Goal: Task Accomplishment & Management: Use online tool/utility

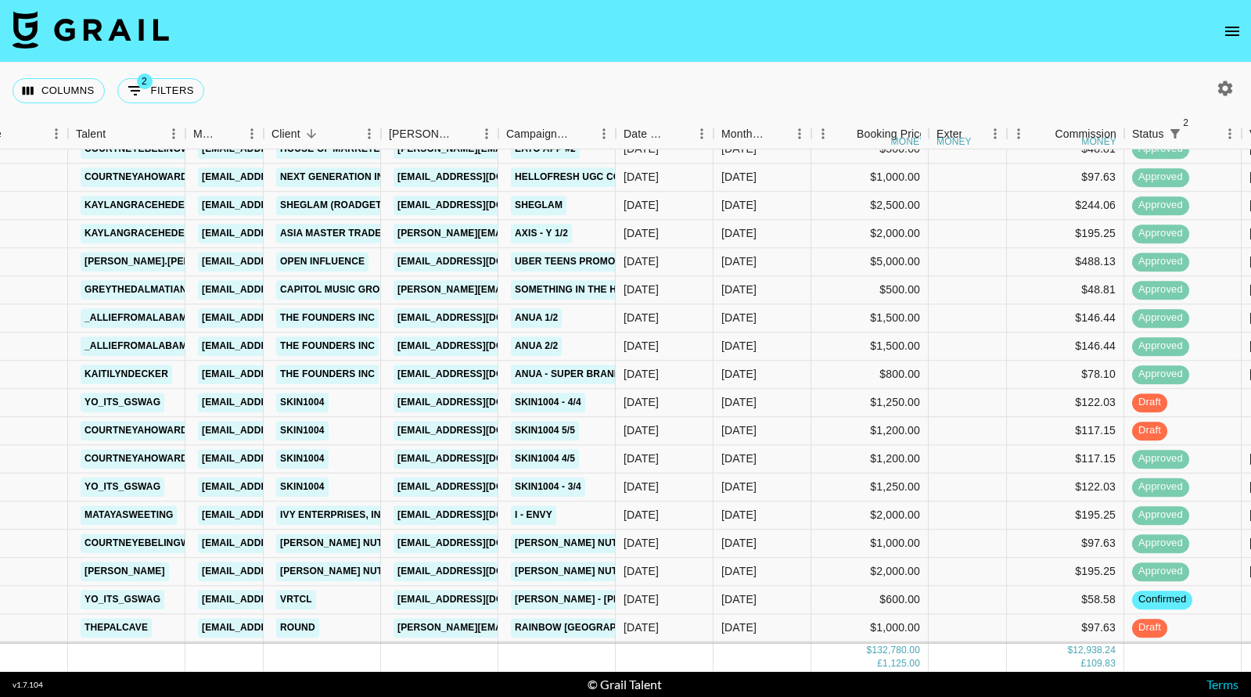
scroll to position [1899, 61]
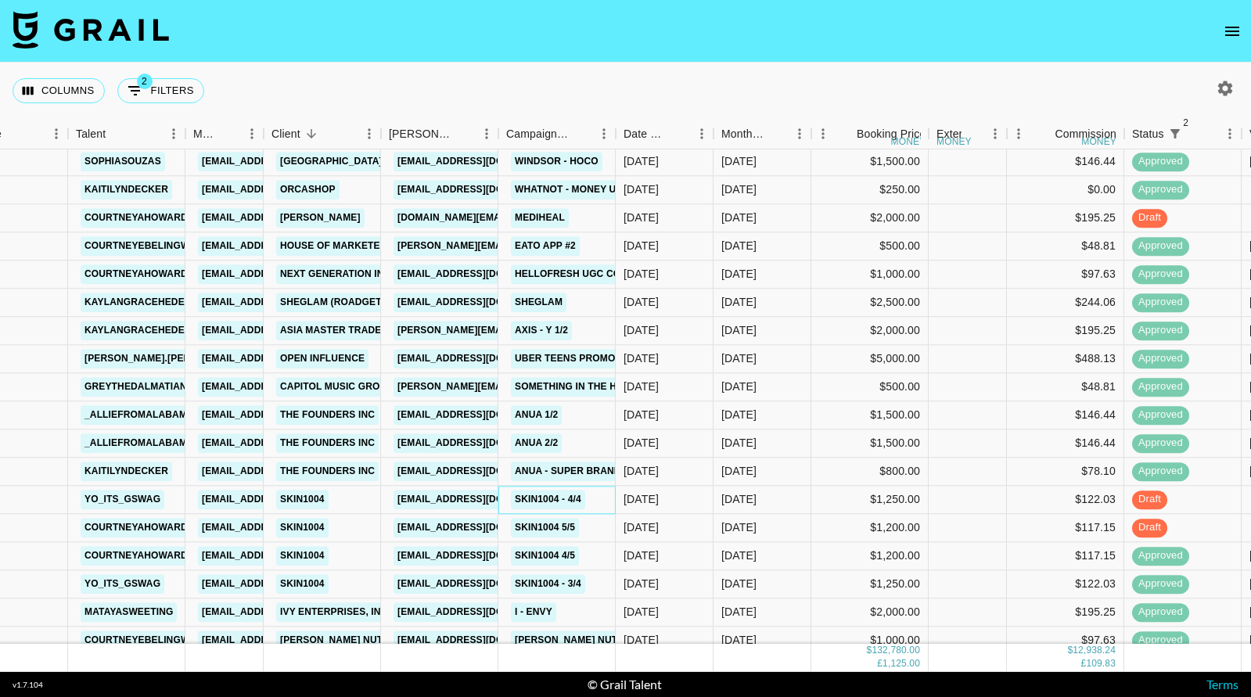
click at [597, 499] on div "Skin1004 - 4/4" at bounding box center [556, 500] width 117 height 28
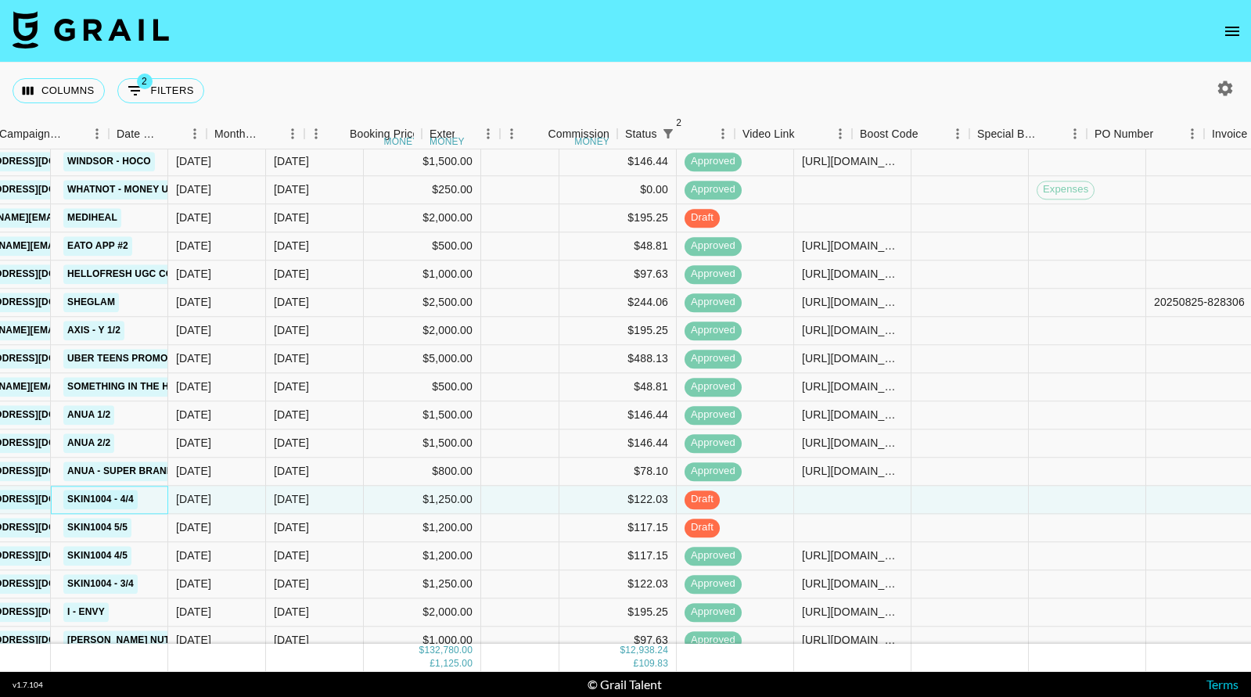
scroll to position [1899, 598]
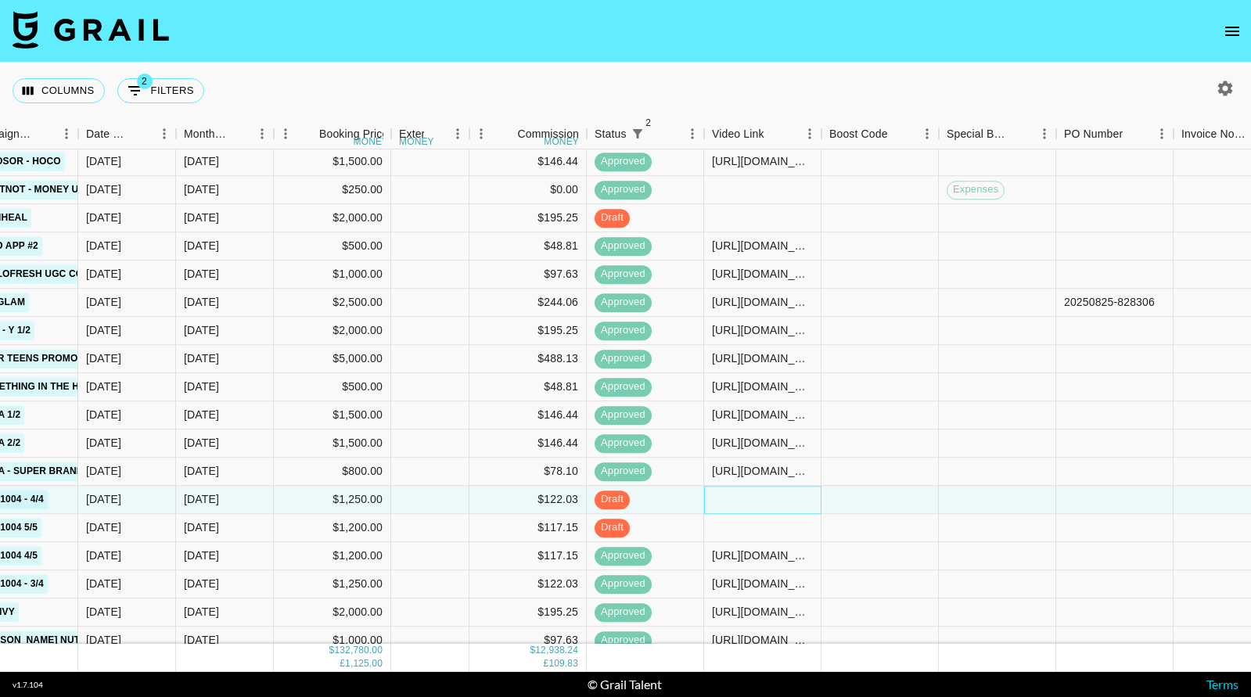
click at [745, 496] on div at bounding box center [762, 500] width 117 height 28
type input "[URL][DOMAIN_NAME]"
click at [862, 500] on div at bounding box center [879, 500] width 117 height 28
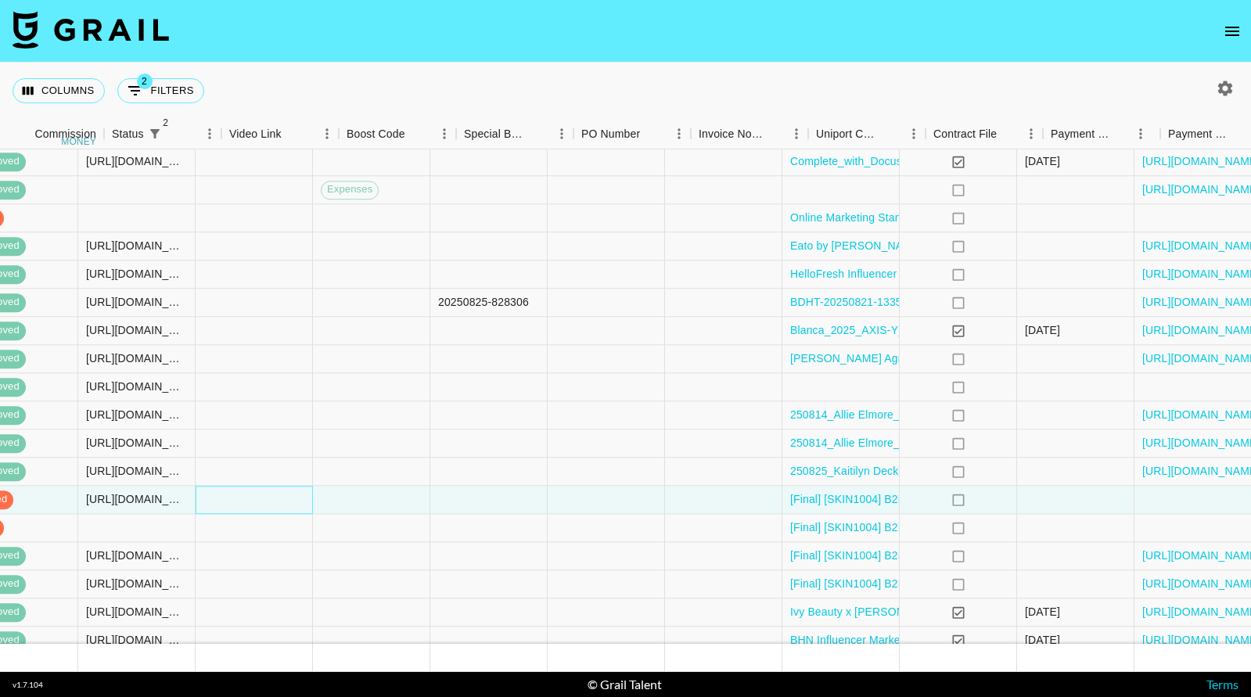
scroll to position [1899, 1287]
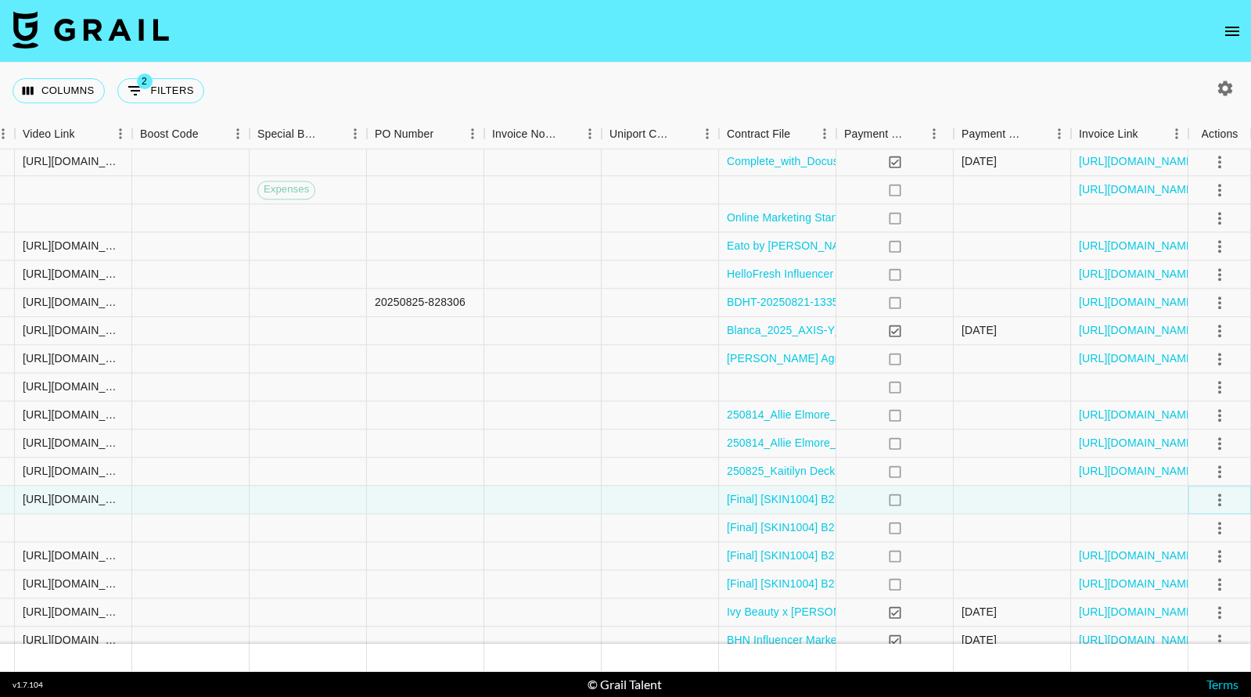
click at [1224, 494] on icon "select merge strategy" at bounding box center [1219, 499] width 19 height 19
click at [1198, 645] on div "Approve" at bounding box center [1186, 646] width 48 height 19
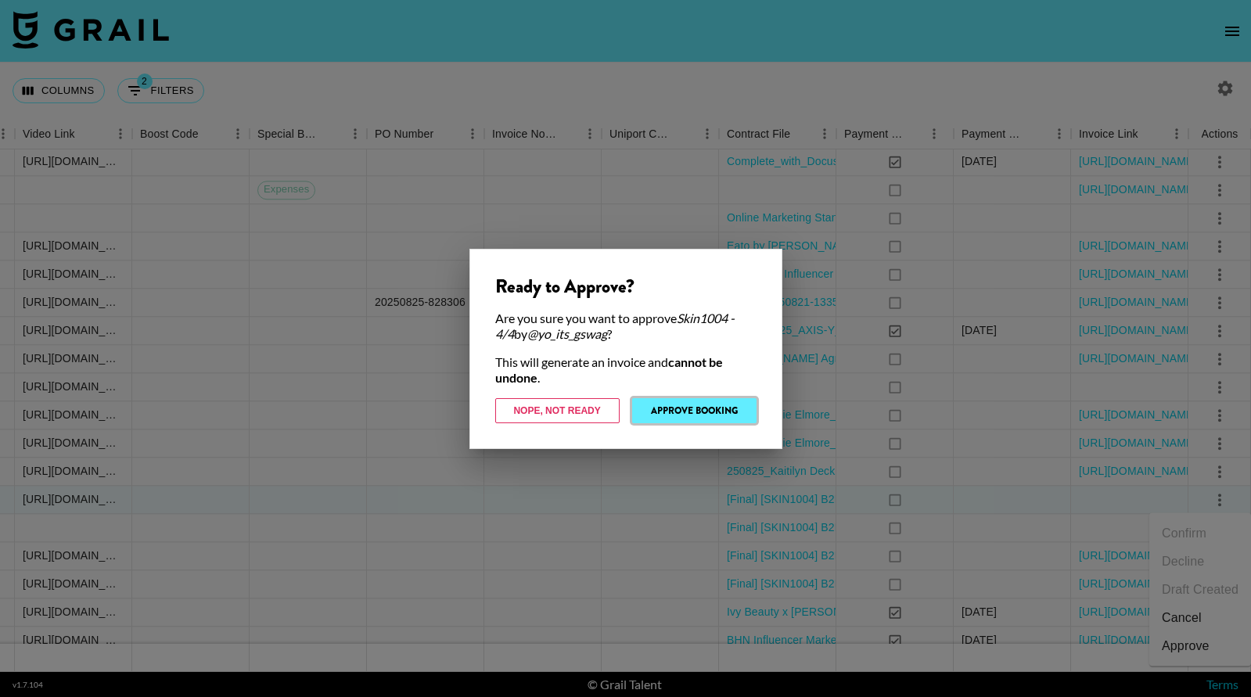
click at [710, 408] on button "Approve Booking" at bounding box center [694, 410] width 124 height 25
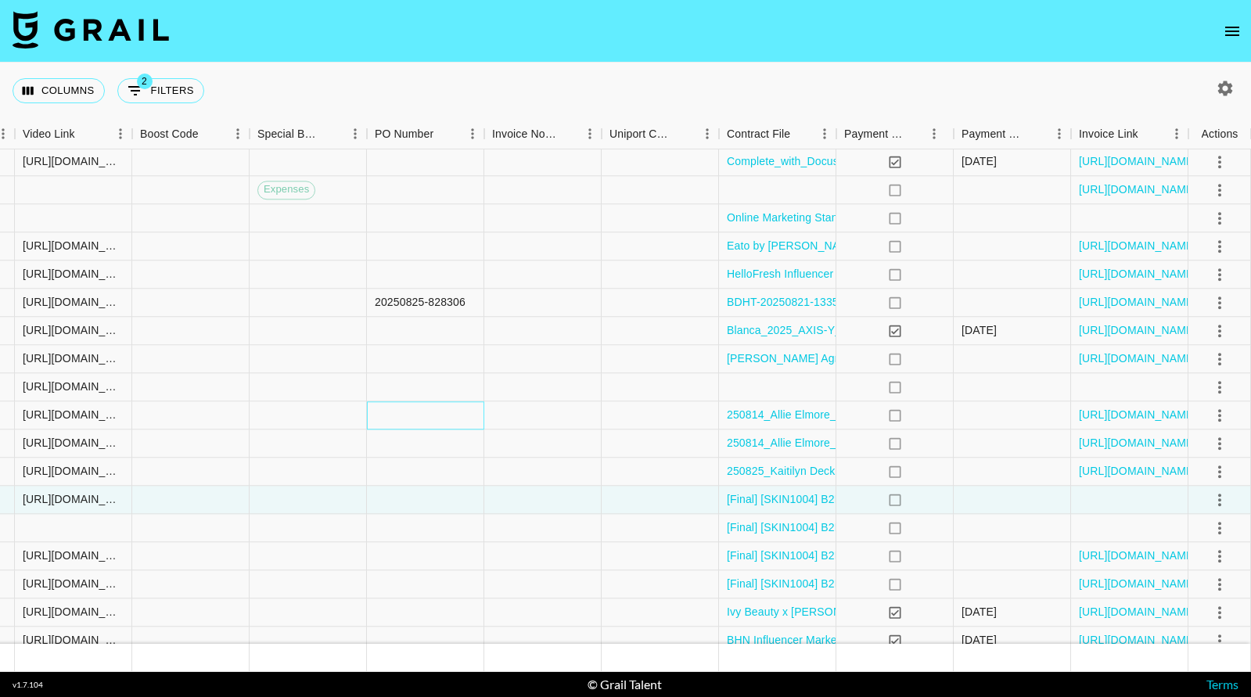
click at [448, 427] on div at bounding box center [425, 415] width 117 height 28
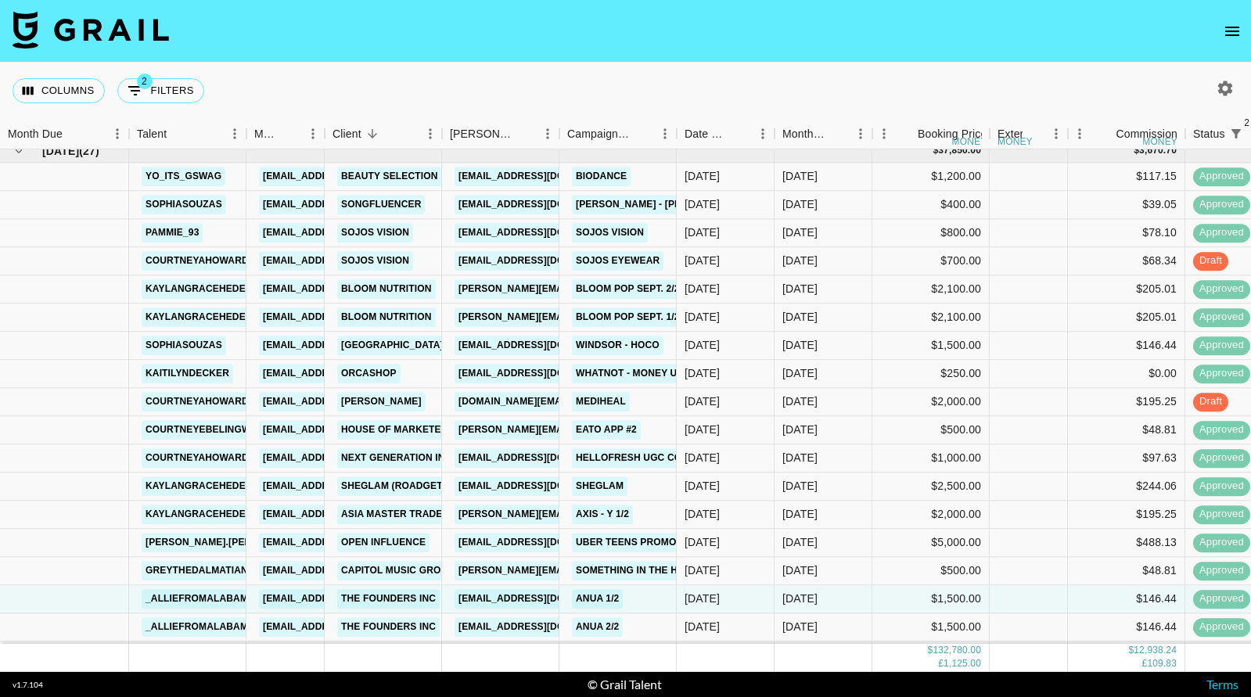
scroll to position [1702, 0]
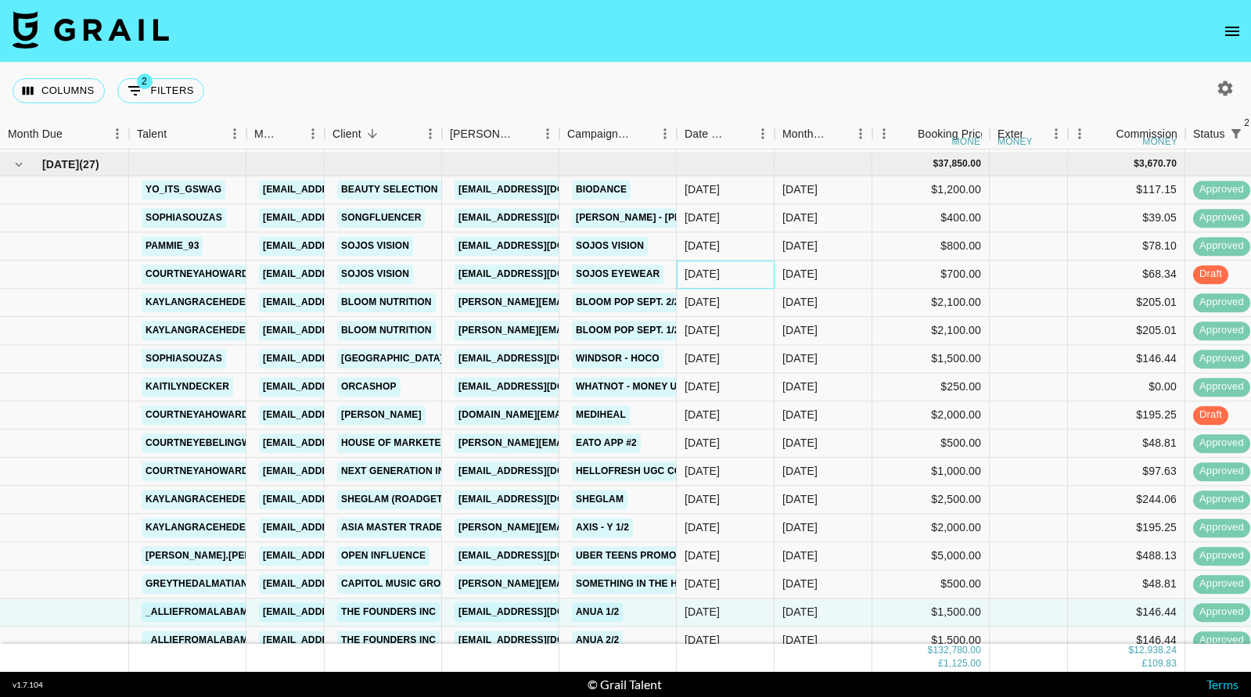
click at [761, 272] on div "[DATE]" at bounding box center [726, 274] width 98 height 28
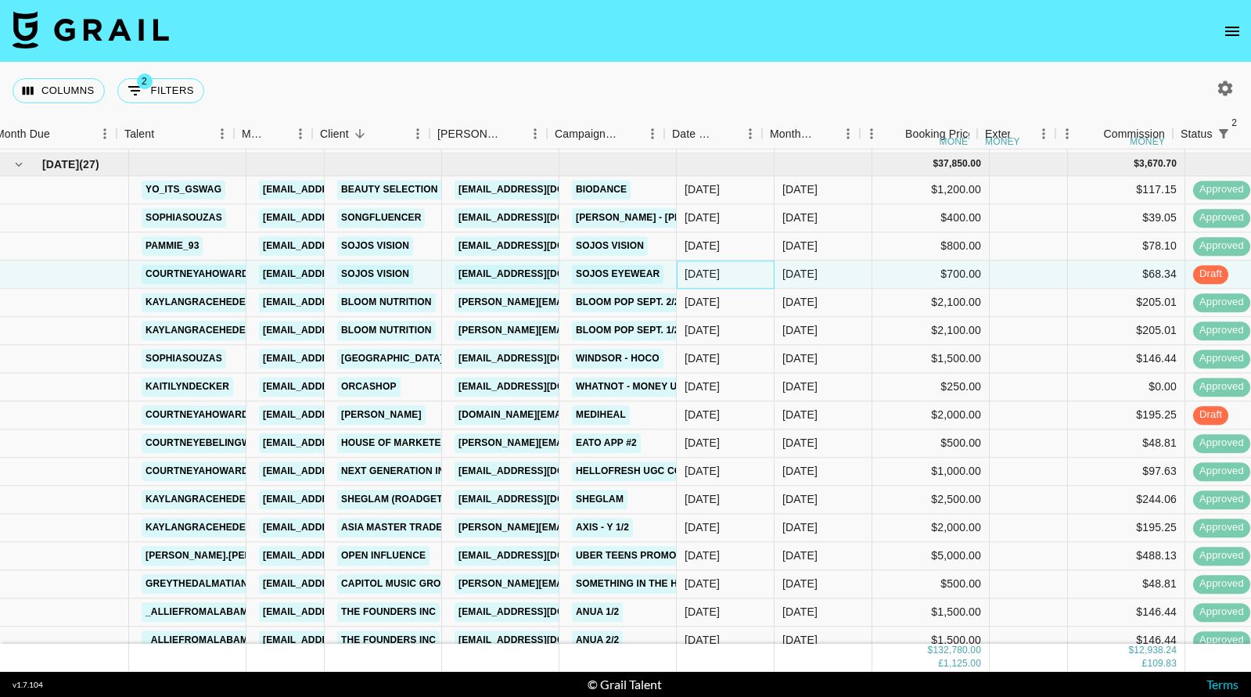
scroll to position [1702, 28]
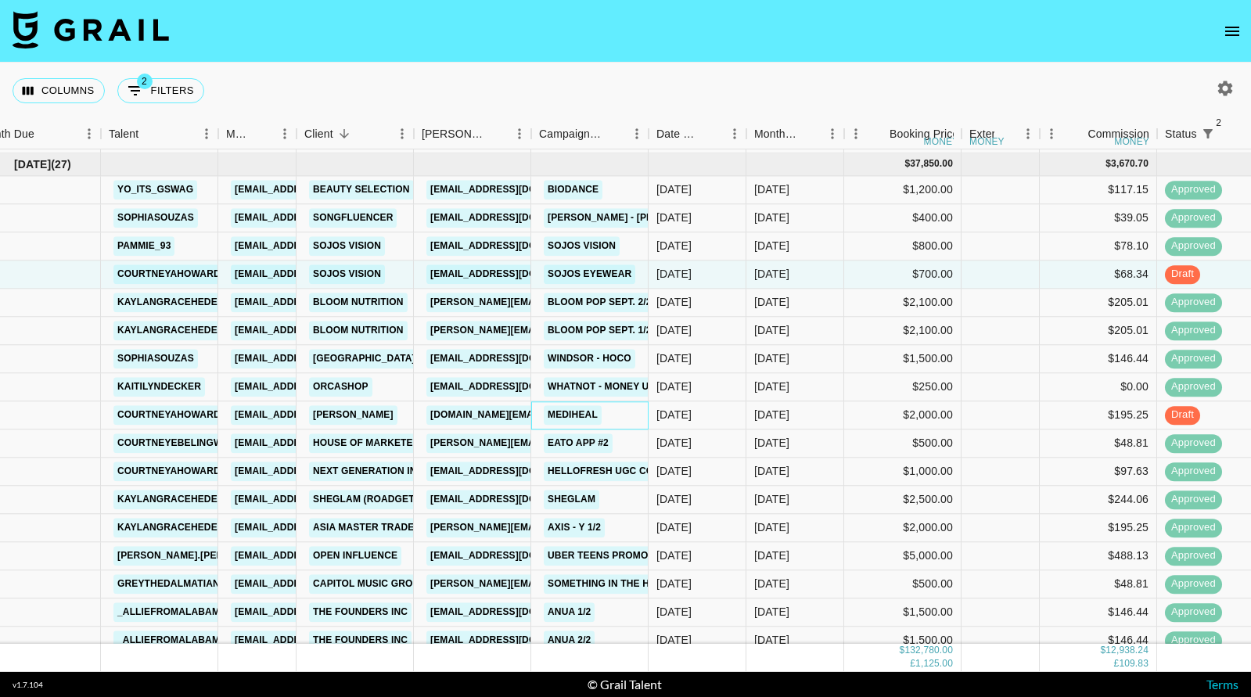
click at [627, 408] on div "Mediheal" at bounding box center [589, 415] width 117 height 28
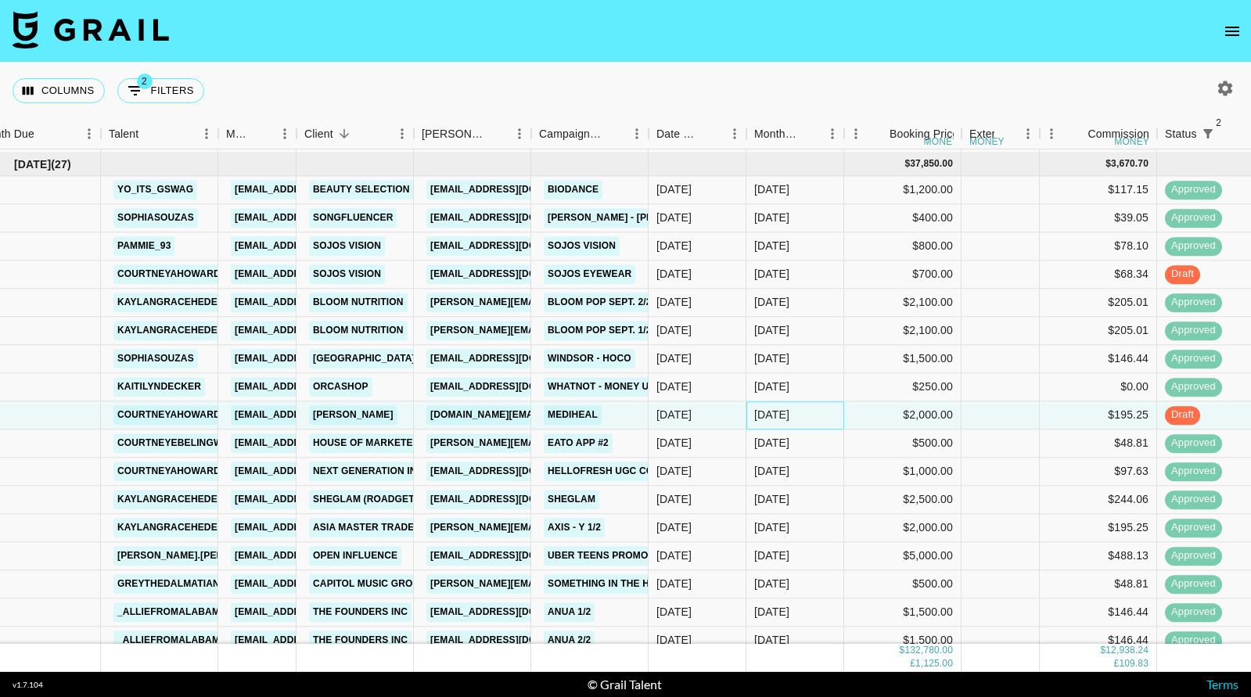
click at [805, 411] on div "[DATE]" at bounding box center [795, 415] width 98 height 28
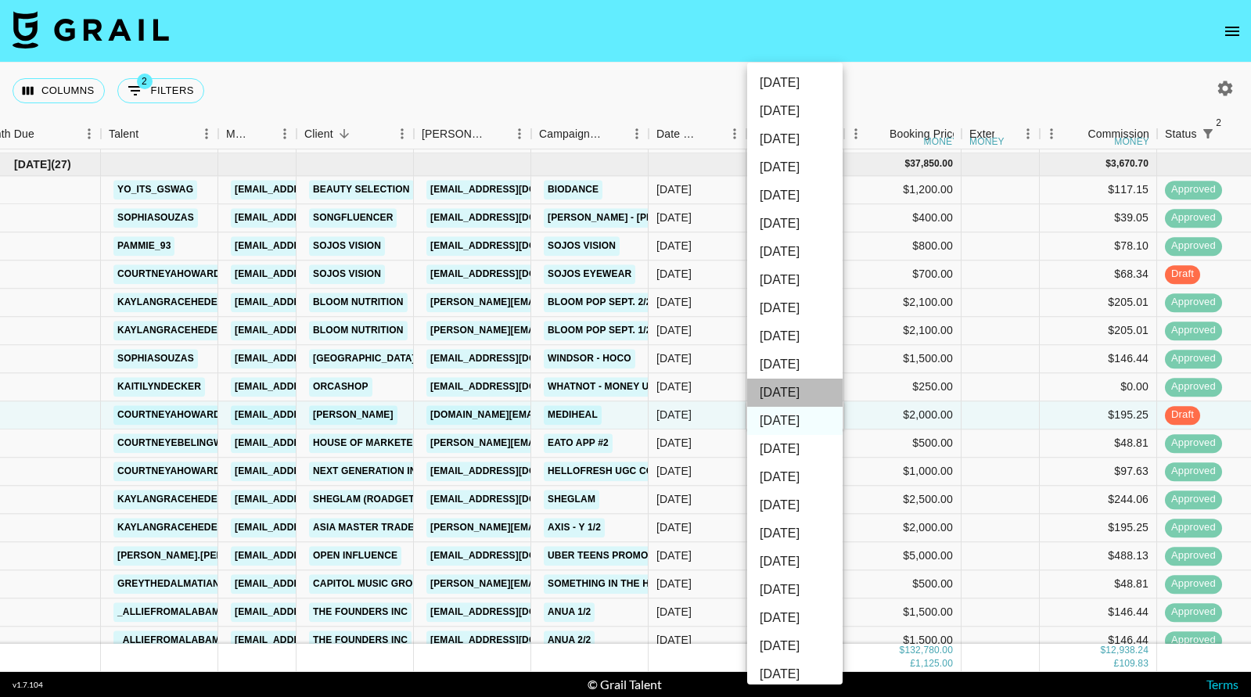
click at [803, 392] on li "[DATE]" at bounding box center [794, 393] width 95 height 28
type input "[DATE]"
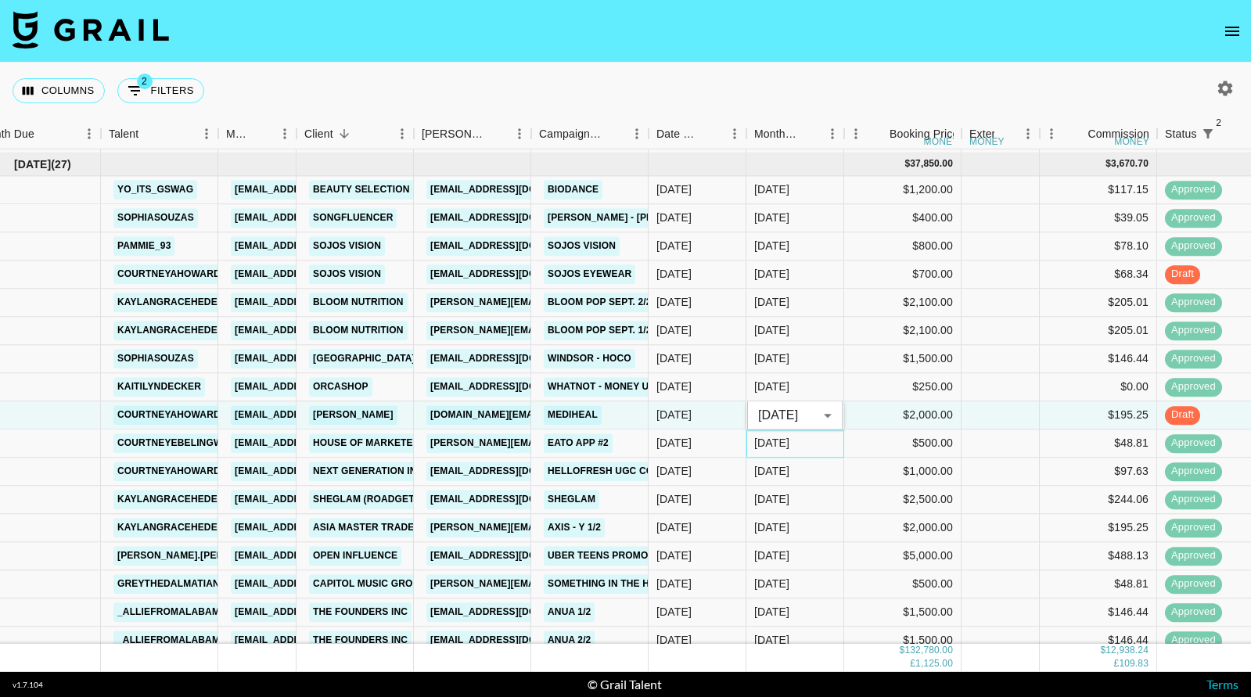
click at [792, 433] on div "[DATE]" at bounding box center [795, 443] width 98 height 28
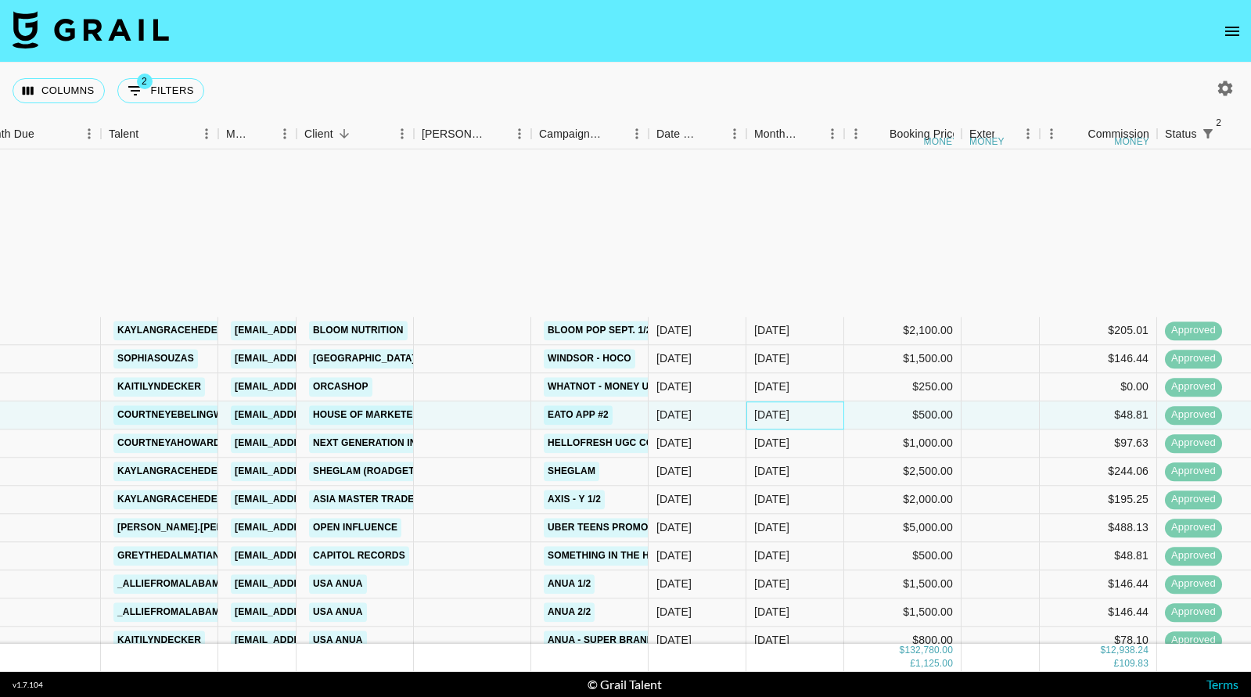
scroll to position [1963, 28]
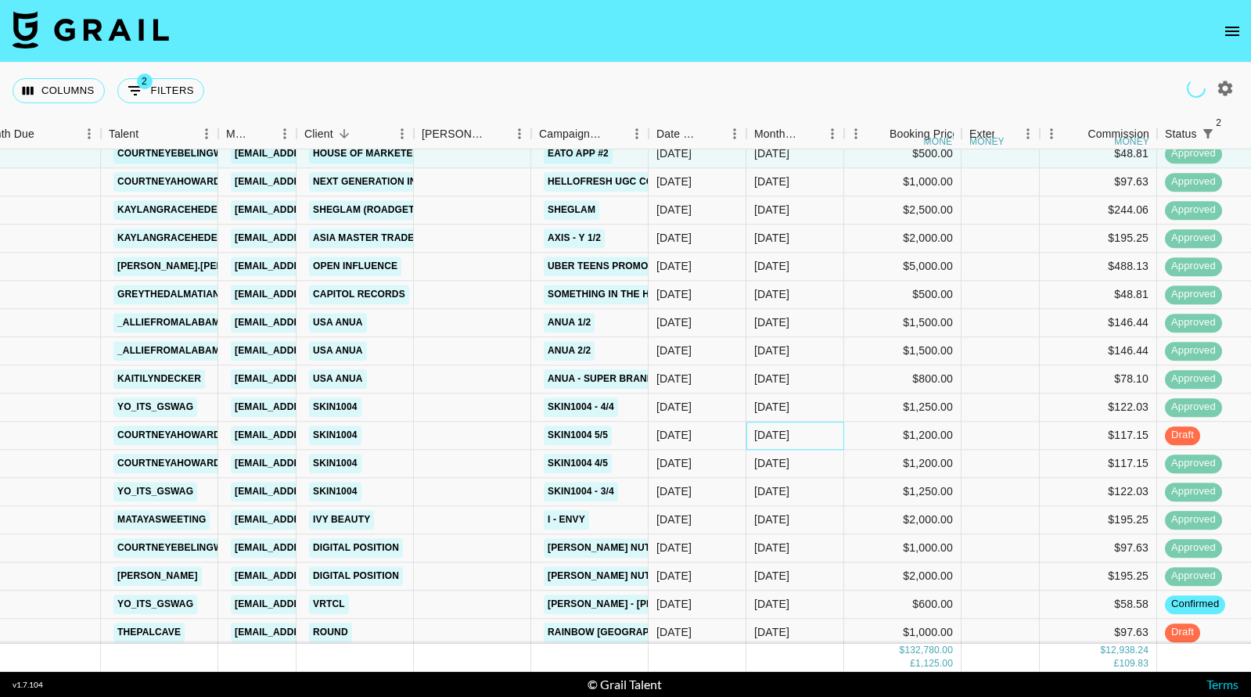
click at [792, 440] on div "[DATE]" at bounding box center [795, 436] width 98 height 28
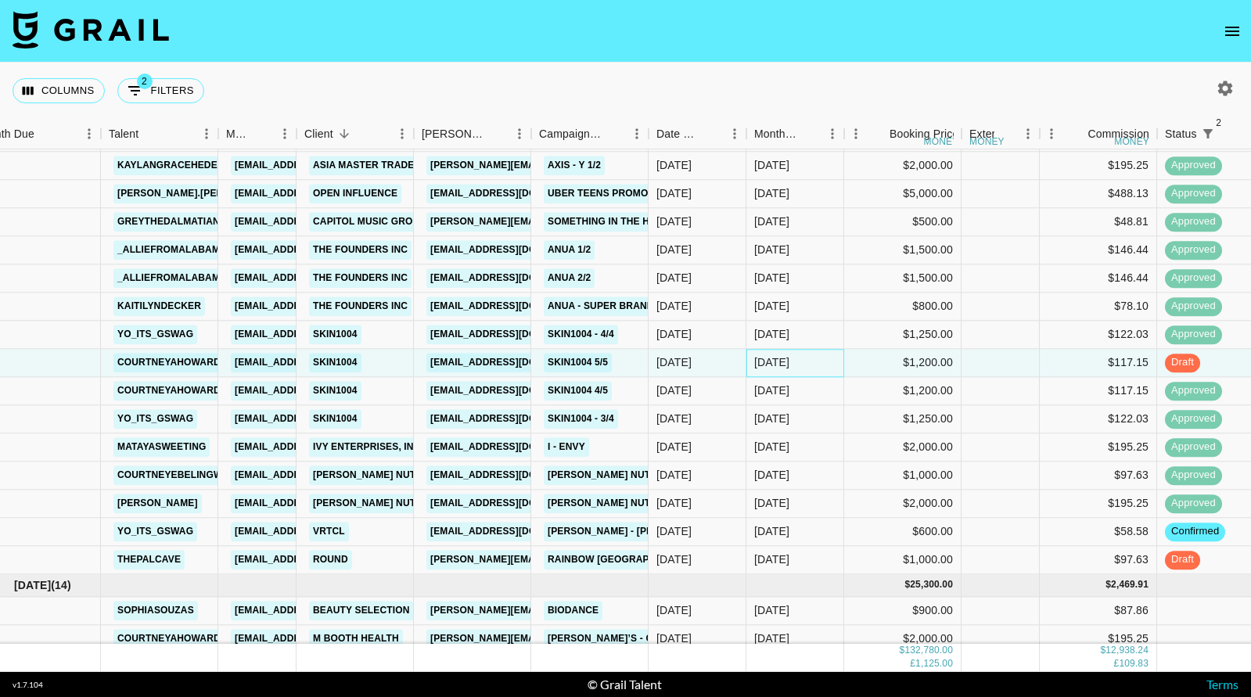
scroll to position [2037, 28]
click at [785, 540] on div "[DATE]" at bounding box center [795, 531] width 98 height 28
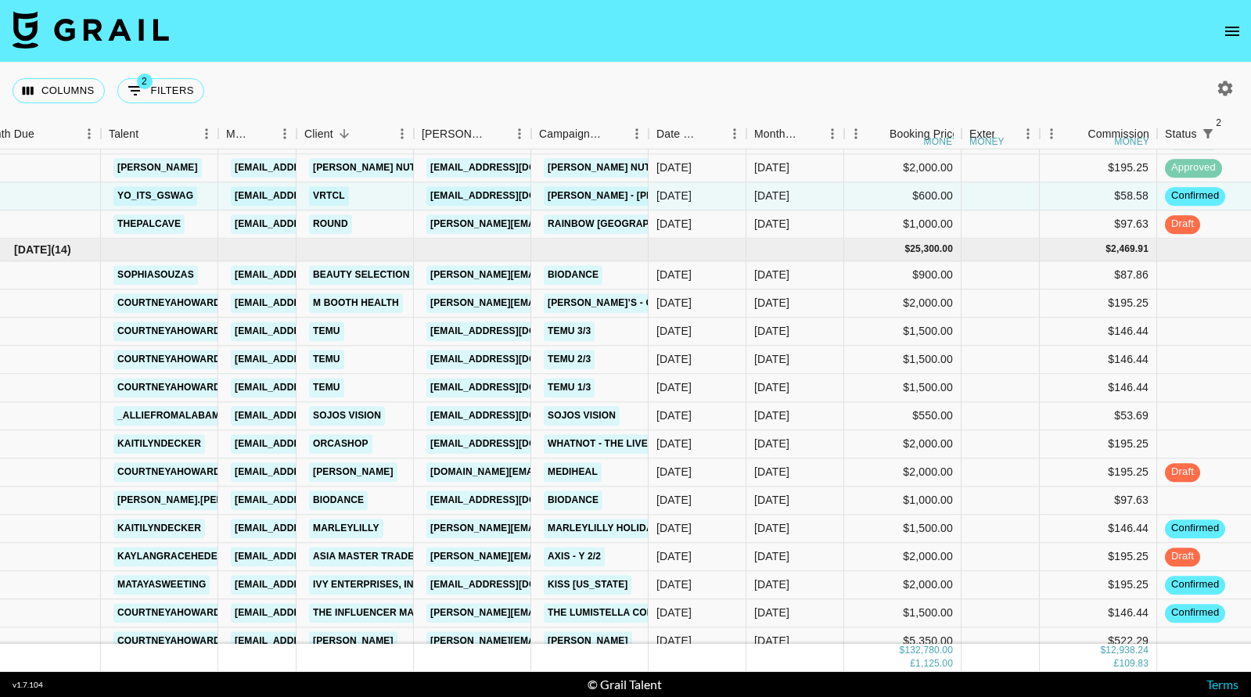
scroll to position [2375, 28]
